Goal: Information Seeking & Learning: Learn about a topic

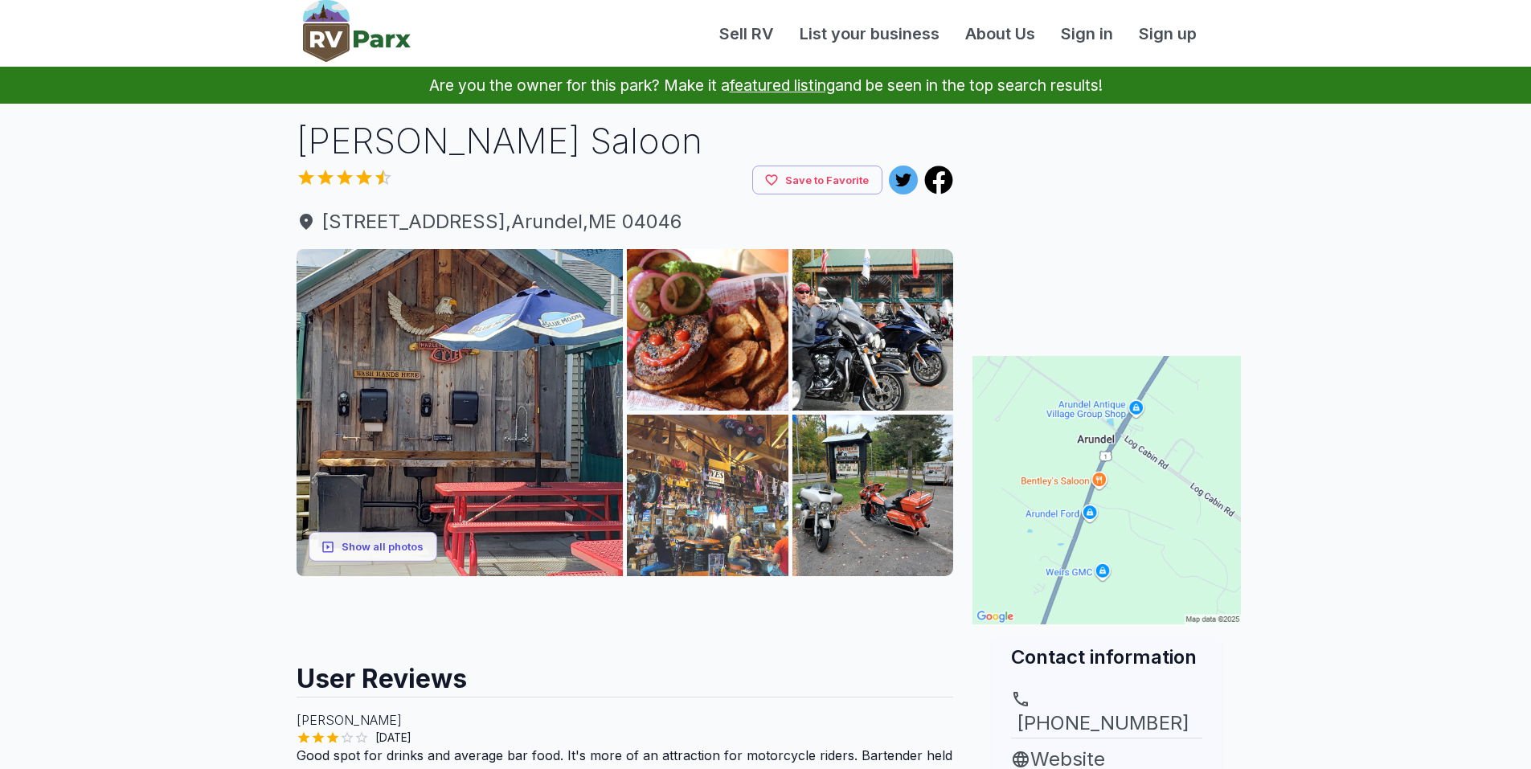
click at [710, 479] on img at bounding box center [708, 496] width 162 height 162
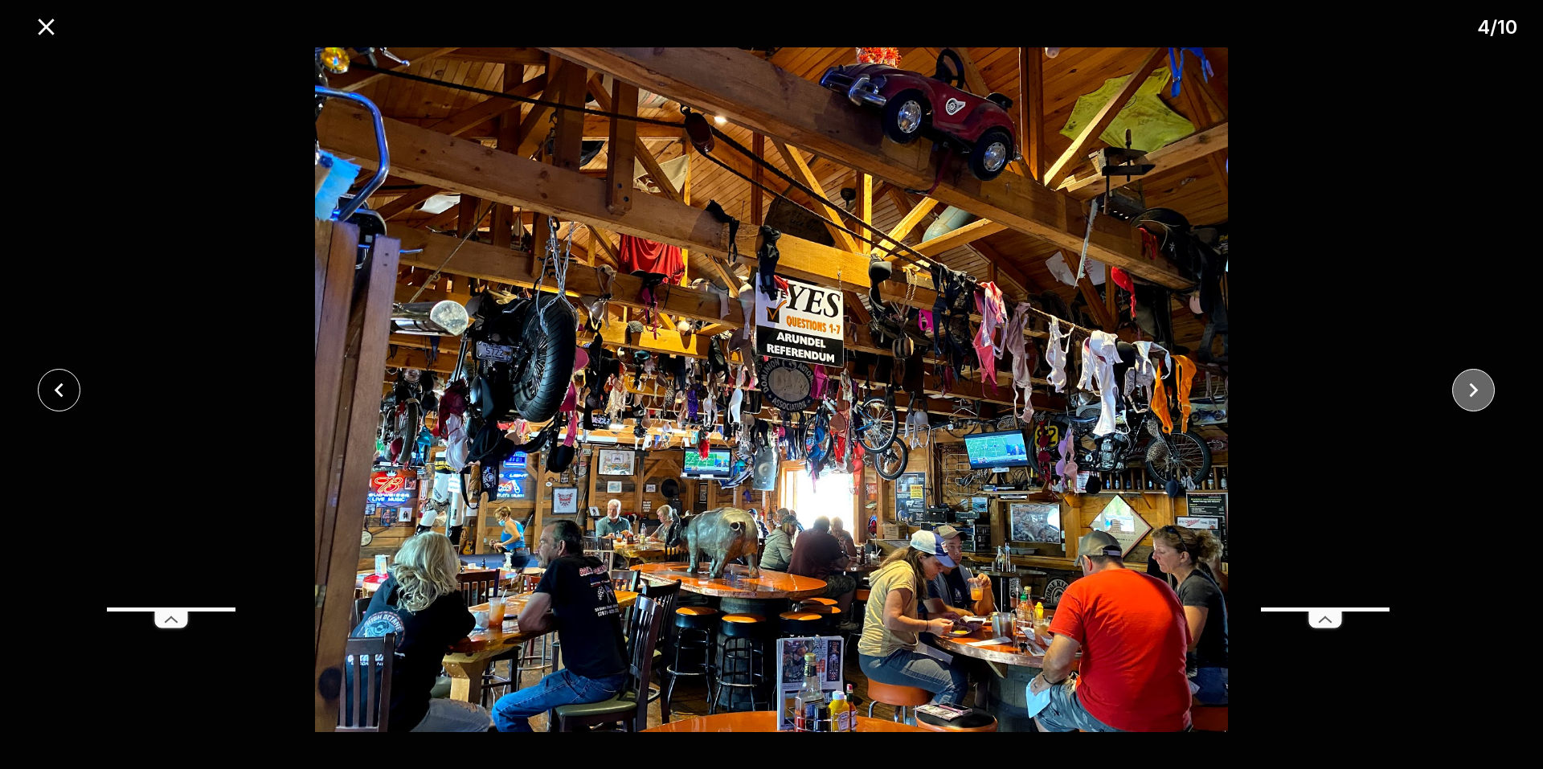
click at [1473, 383] on icon "close" at bounding box center [1473, 390] width 28 height 28
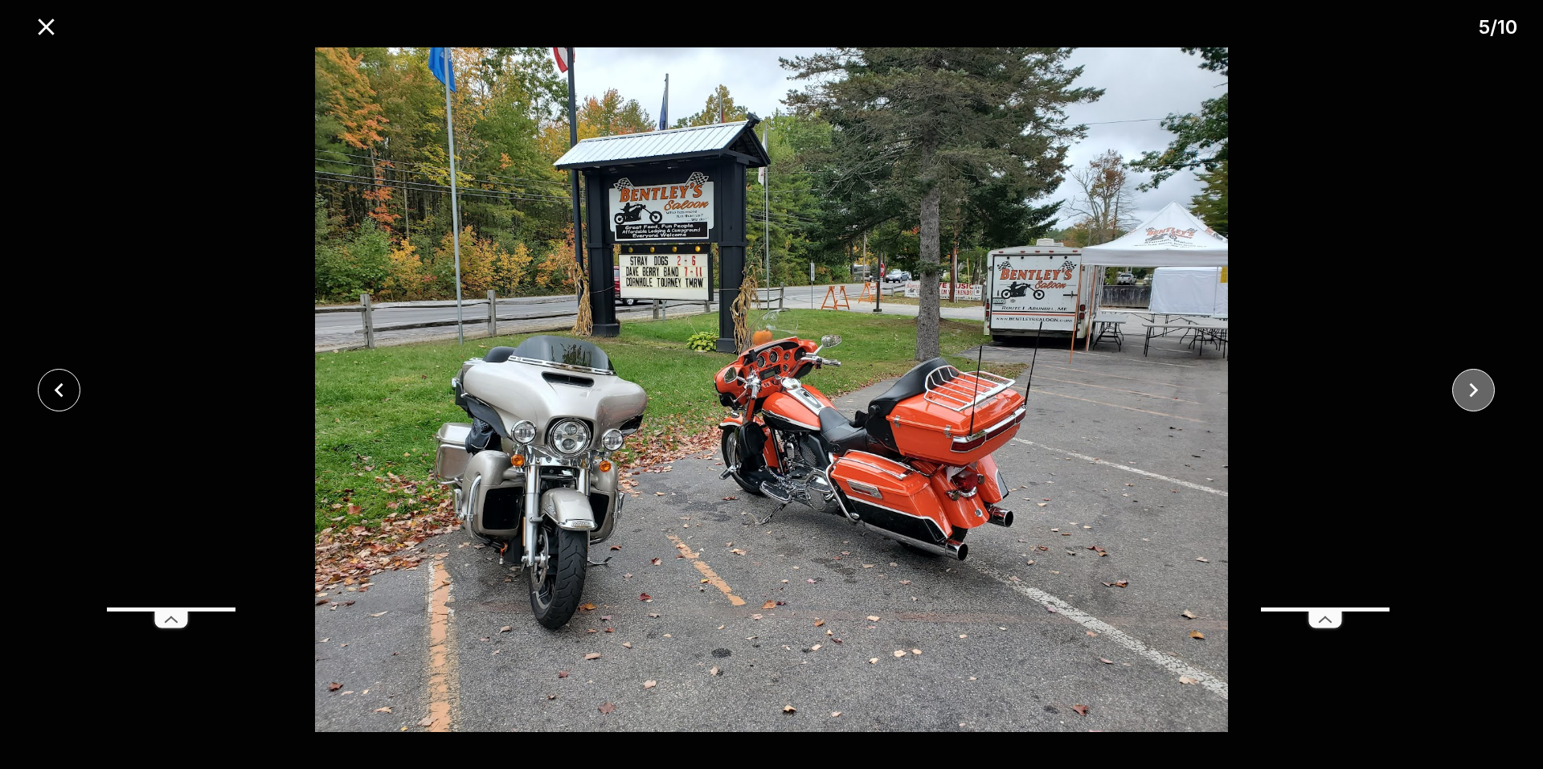
click at [1473, 383] on icon "close" at bounding box center [1473, 390] width 28 height 28
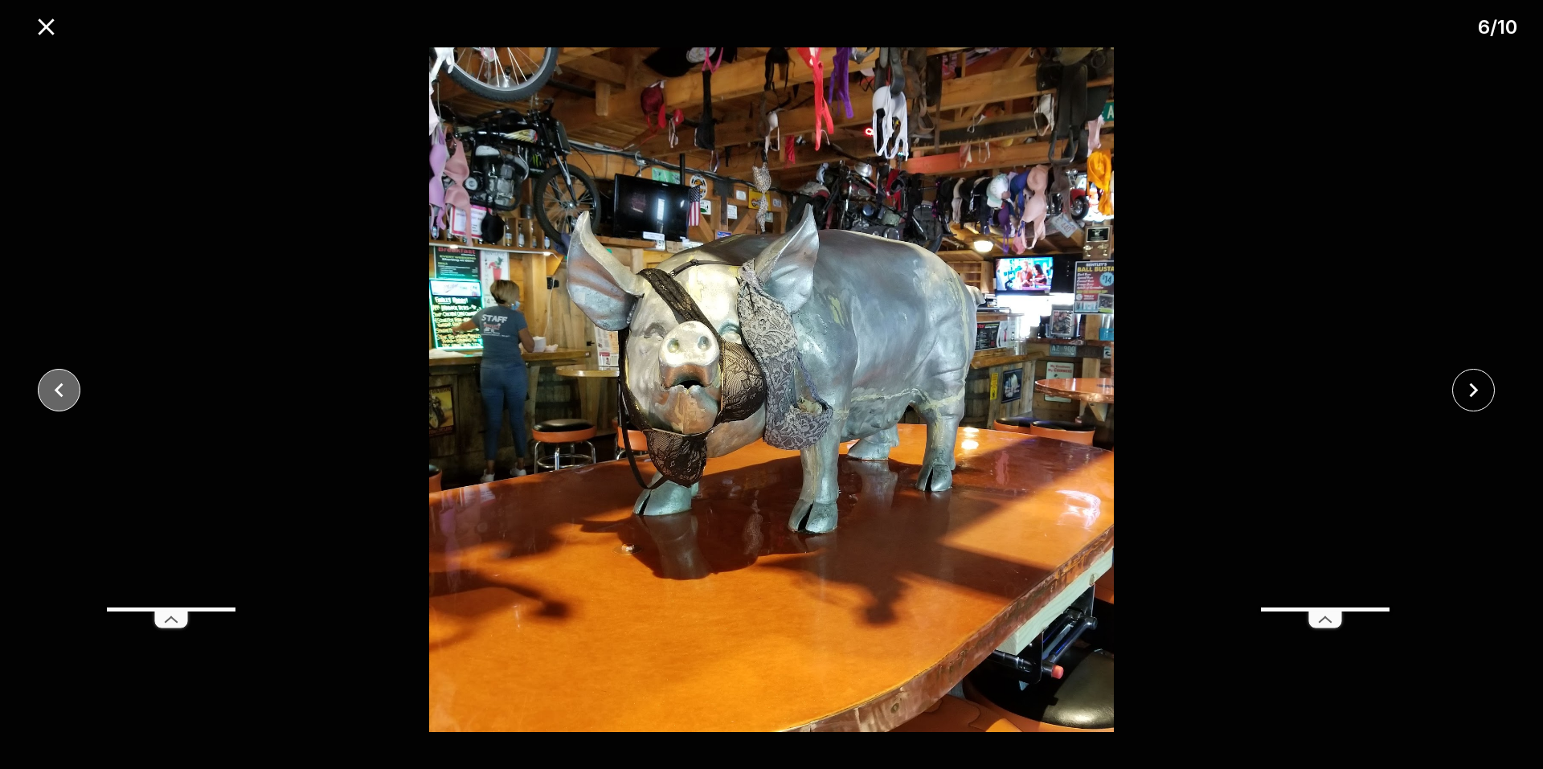
click at [39, 382] on div at bounding box center [64, 390] width 129 height 43
click at [47, 386] on icon "close" at bounding box center [59, 390] width 28 height 28
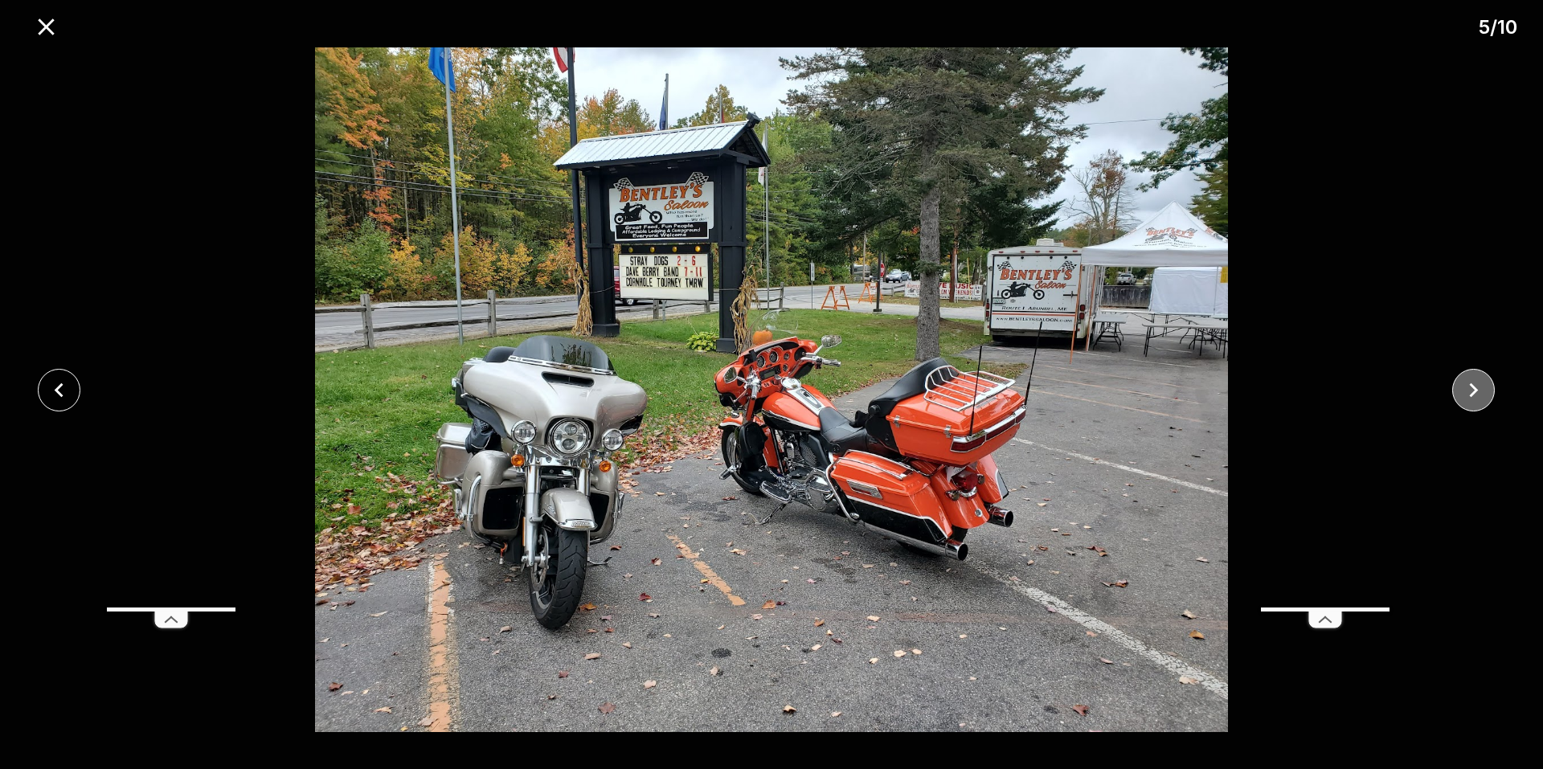
click at [1472, 388] on icon "close" at bounding box center [1473, 390] width 28 height 28
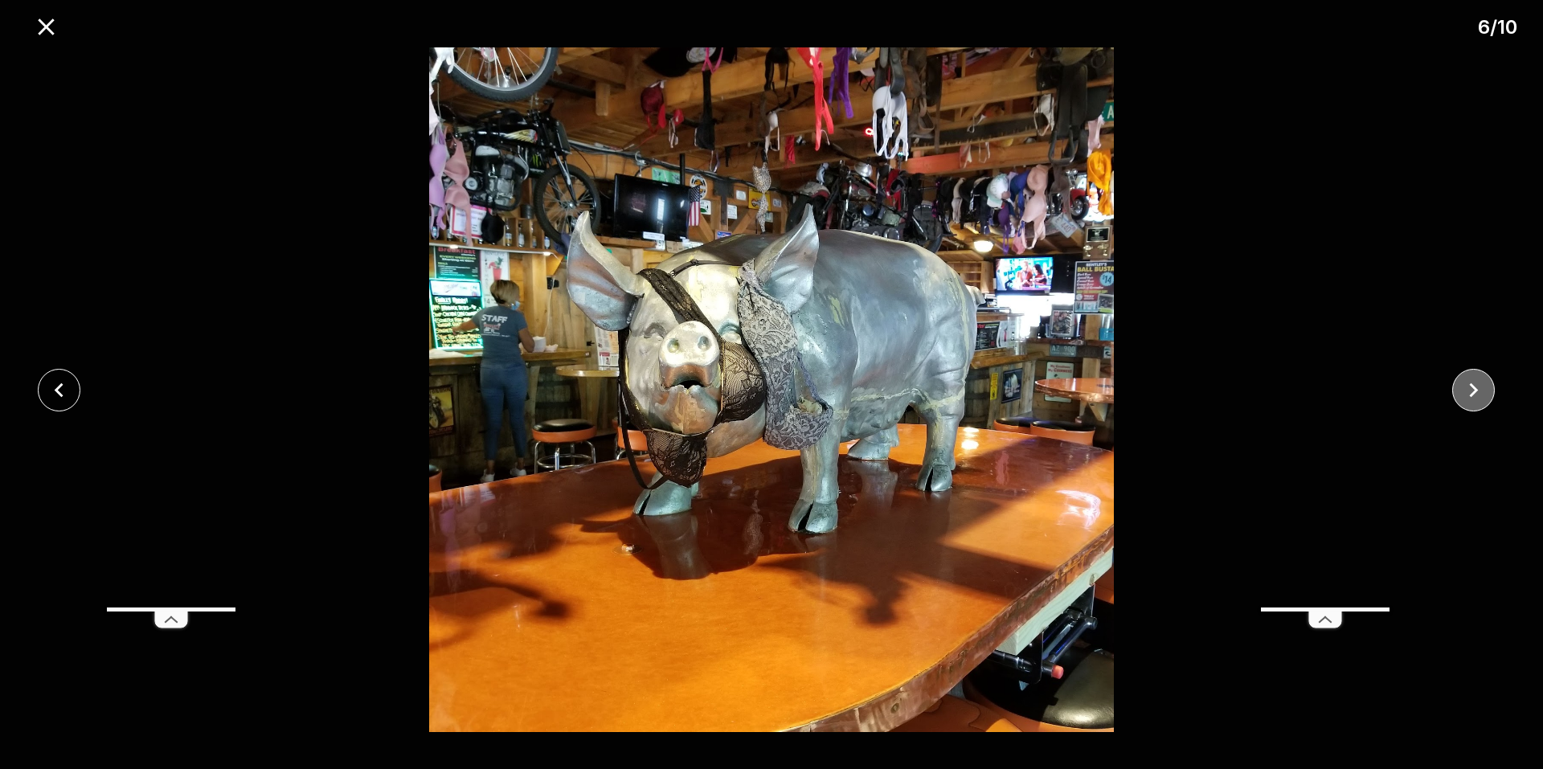
click at [1471, 388] on icon "close" at bounding box center [1473, 390] width 28 height 28
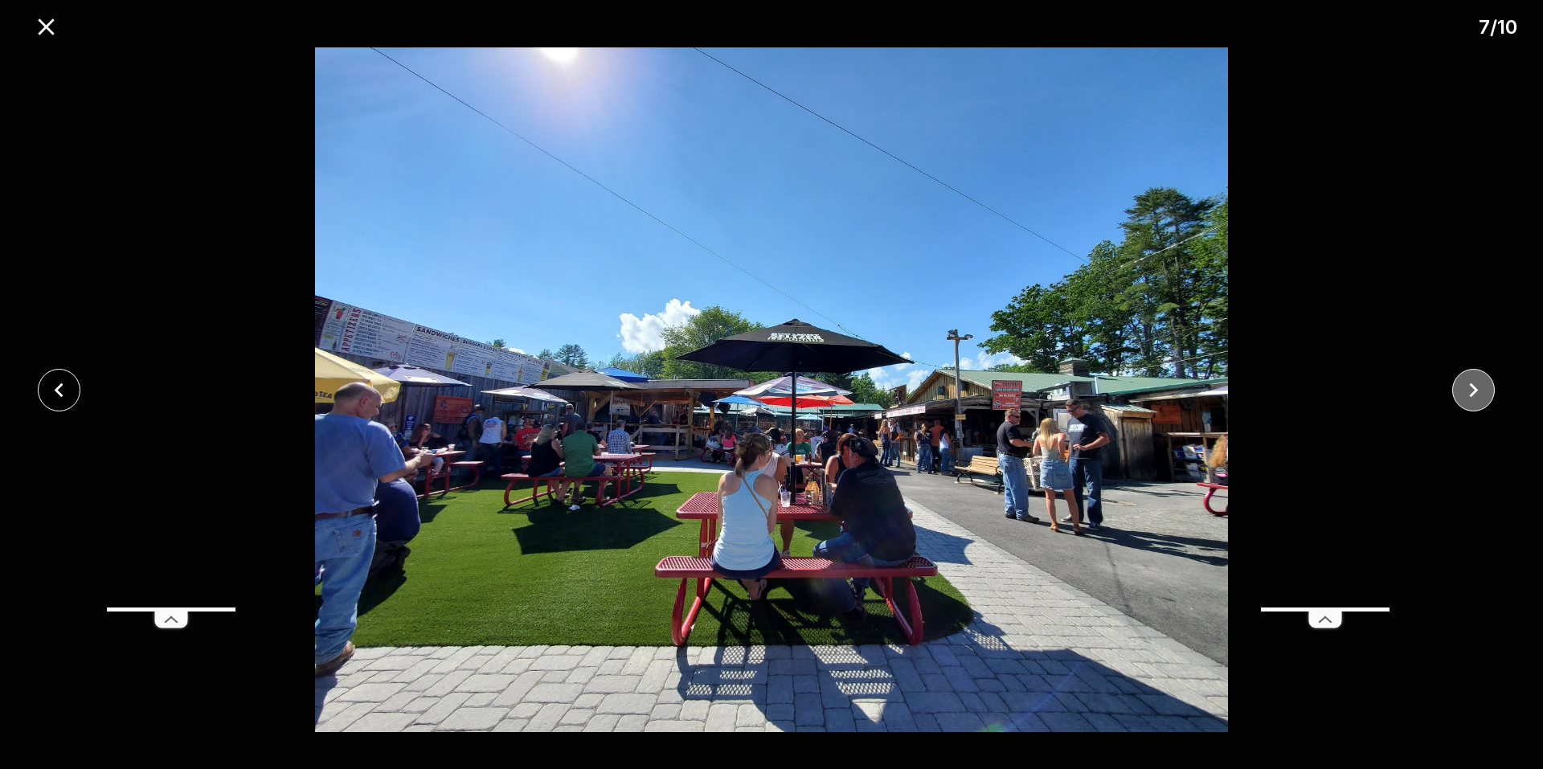
click at [1461, 385] on icon "close" at bounding box center [1473, 390] width 28 height 28
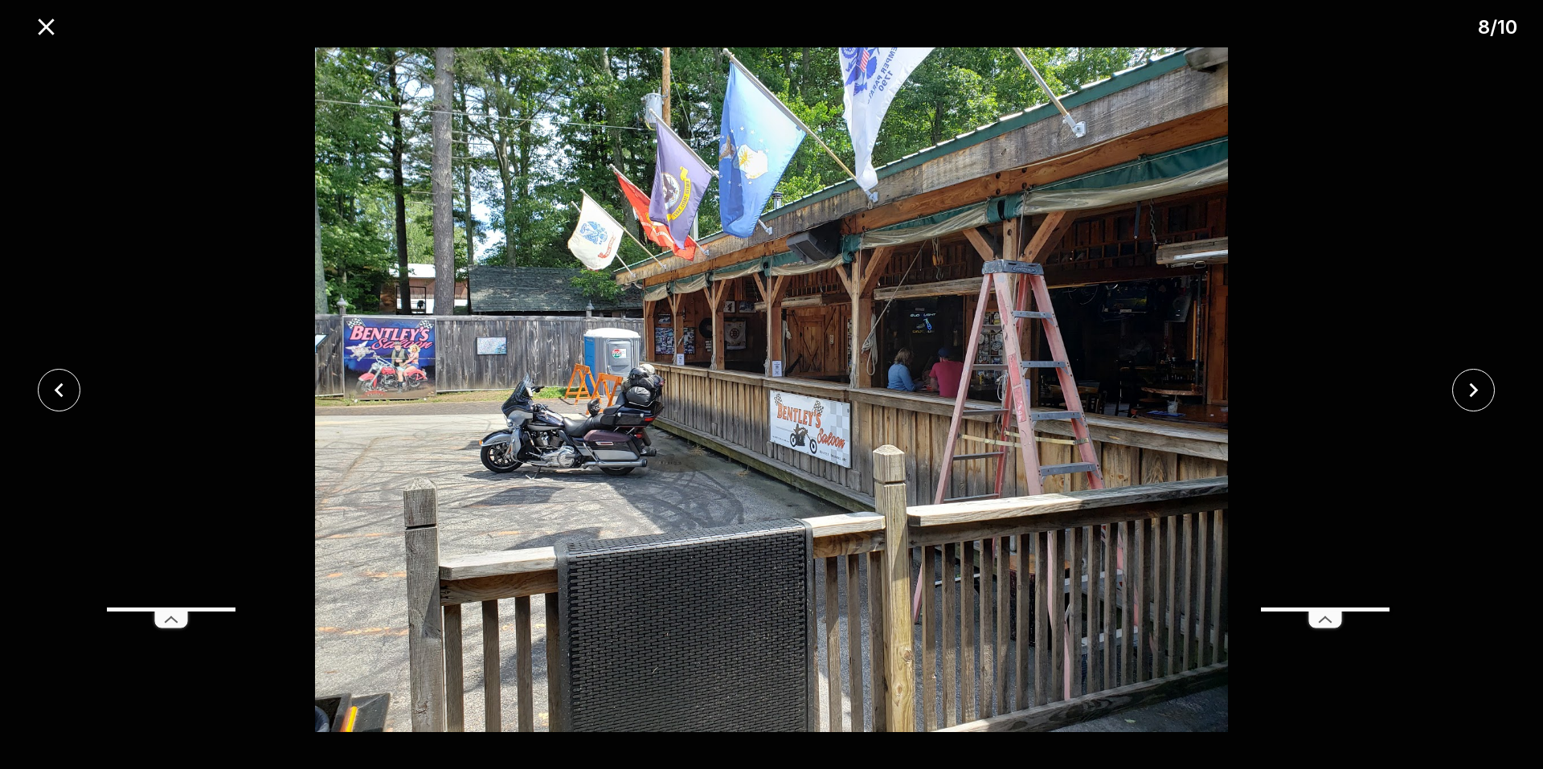
click at [1451, 386] on div at bounding box center [1478, 390] width 129 height 43
click at [1457, 390] on button "close" at bounding box center [1473, 390] width 43 height 43
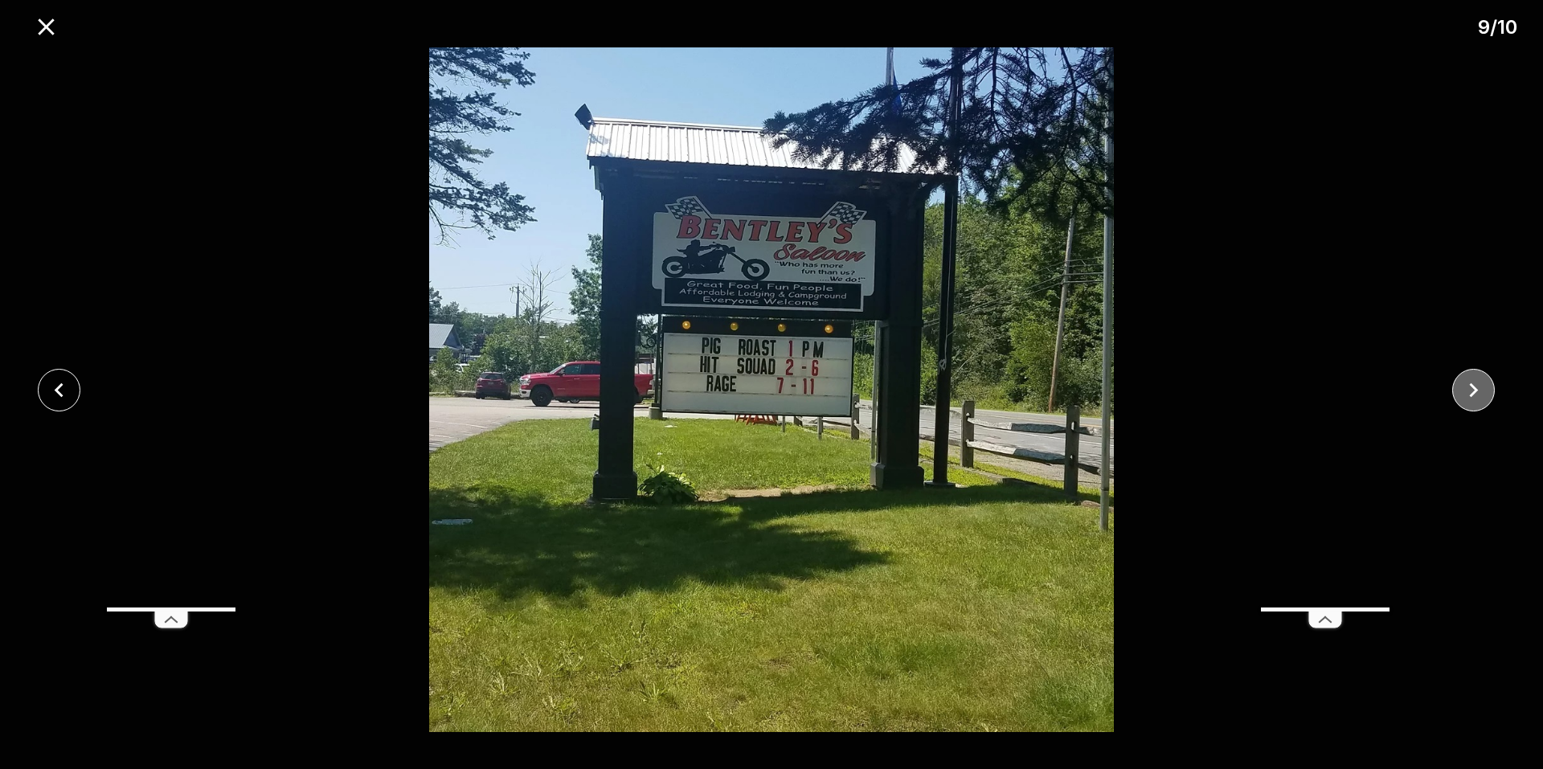
click at [1460, 388] on icon "close" at bounding box center [1473, 390] width 28 height 28
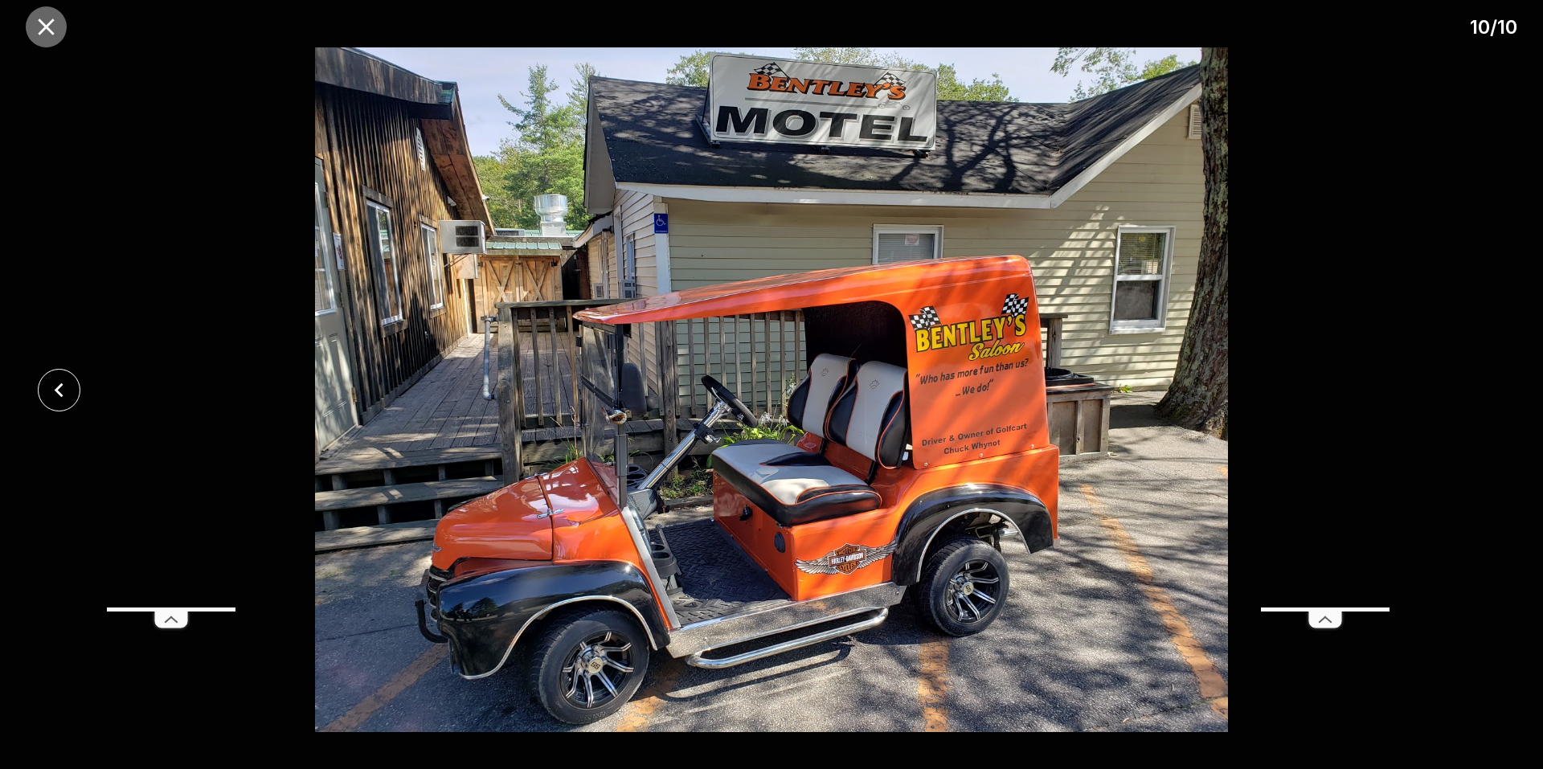
click at [42, 18] on icon "close" at bounding box center [46, 27] width 28 height 28
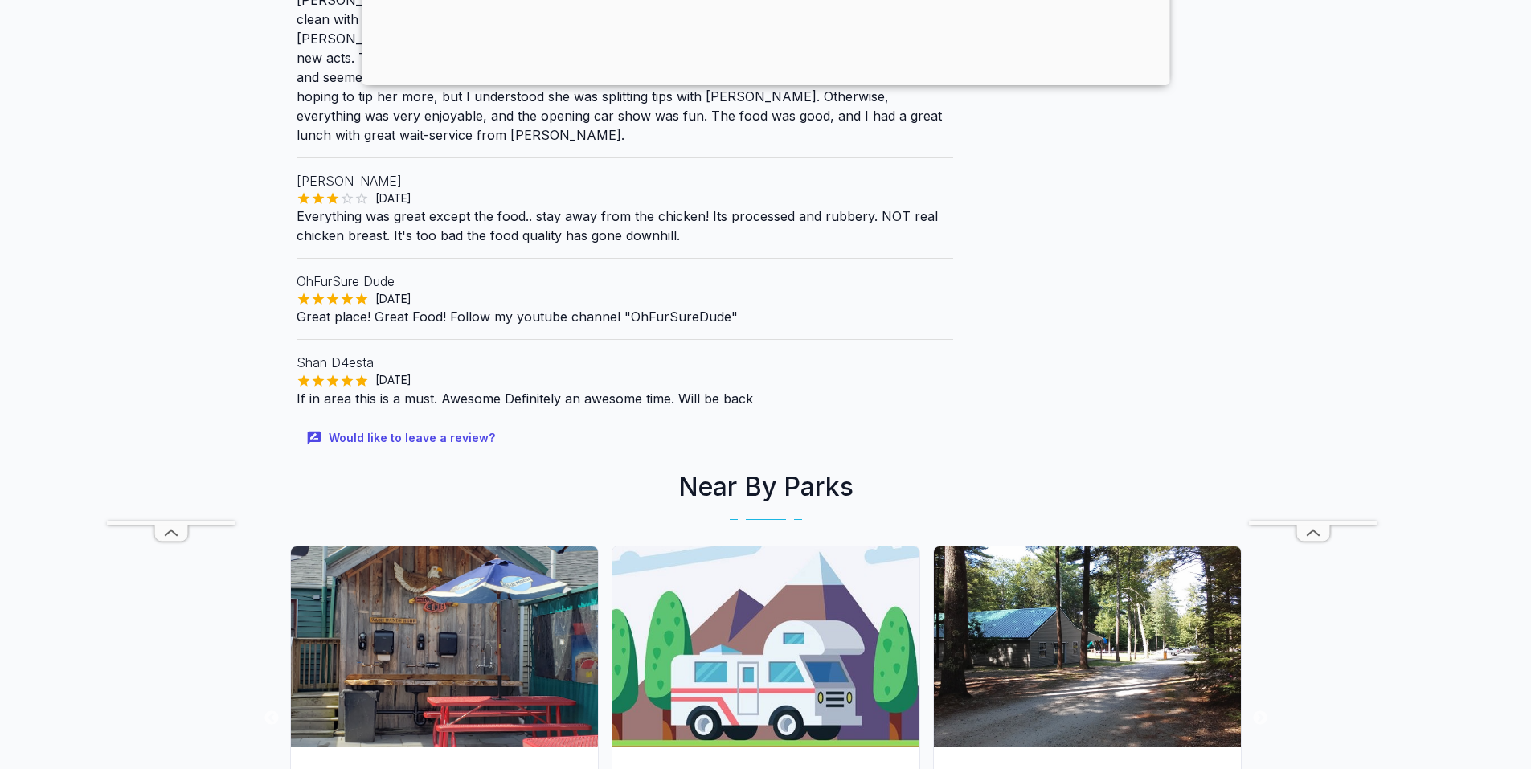
scroll to position [1205, 0]
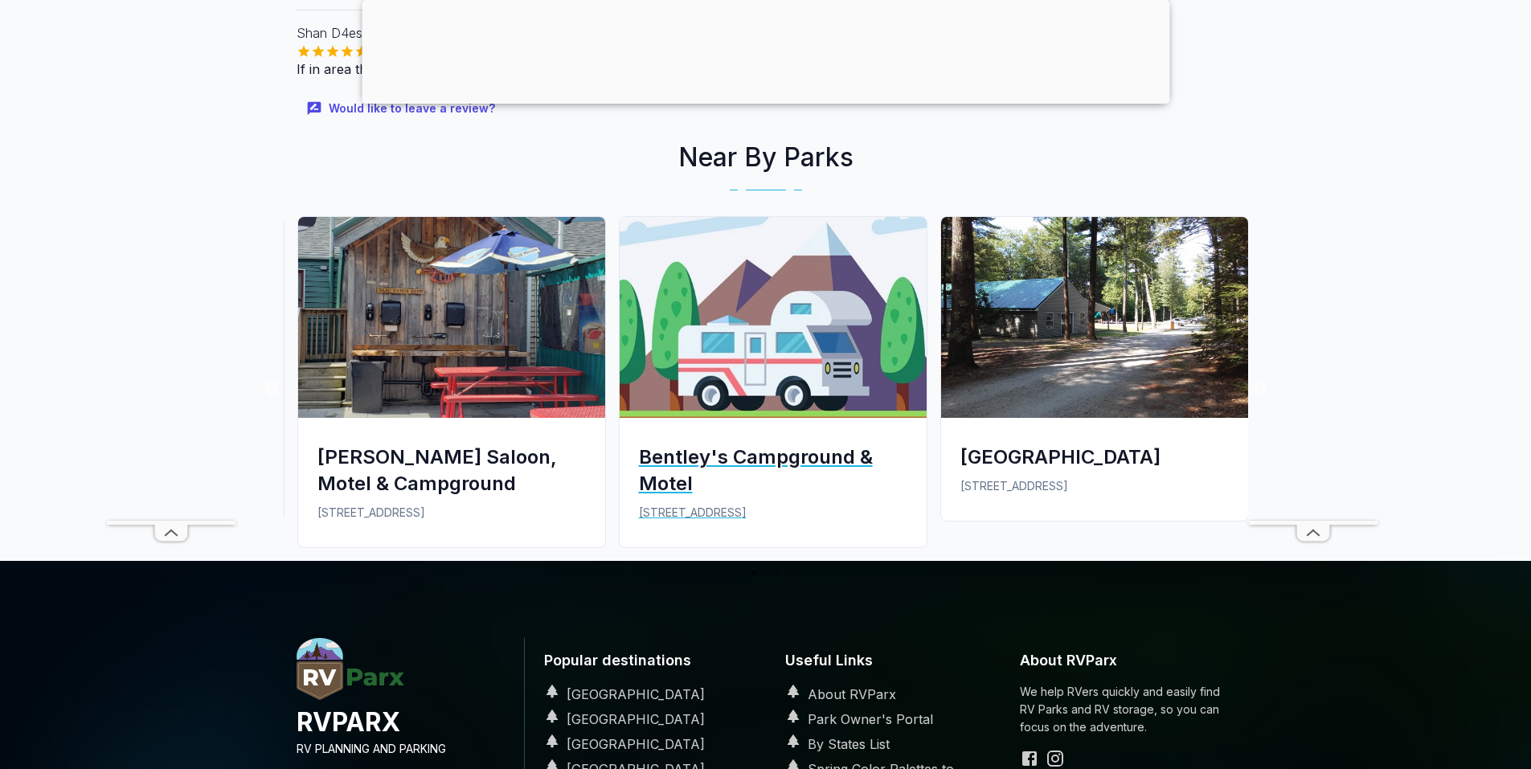
drag, startPoint x: 844, startPoint y: 447, endPoint x: 838, endPoint y: 437, distance: 11.2
